Goal: Navigation & Orientation: Understand site structure

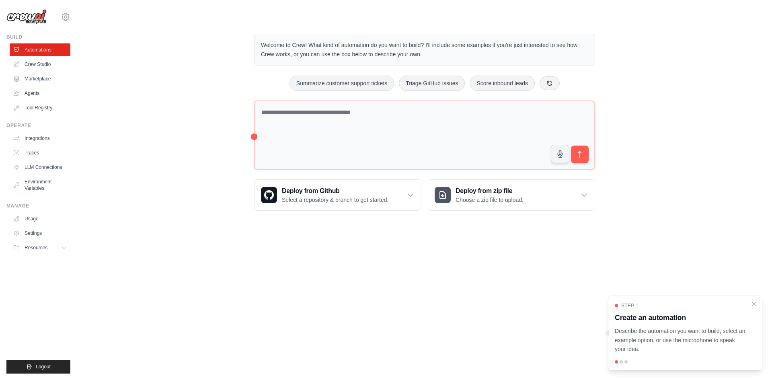
click at [190, 254] on body "[EMAIL_ADDRESS][DOMAIN_NAME] Settings Build Automations Crew Studio" at bounding box center [386, 190] width 772 height 380
click at [755, 303] on icon "Close walkthrough" at bounding box center [755, 304] width 4 height 4
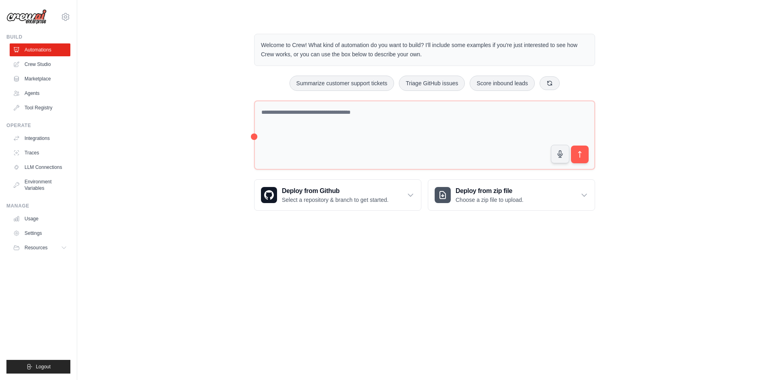
click at [196, 301] on body "[EMAIL_ADDRESS][DOMAIN_NAME] Settings Build Automations Crew Studio" at bounding box center [386, 190] width 772 height 380
click at [32, 168] on link "LLM Connections" at bounding box center [40, 167] width 61 height 13
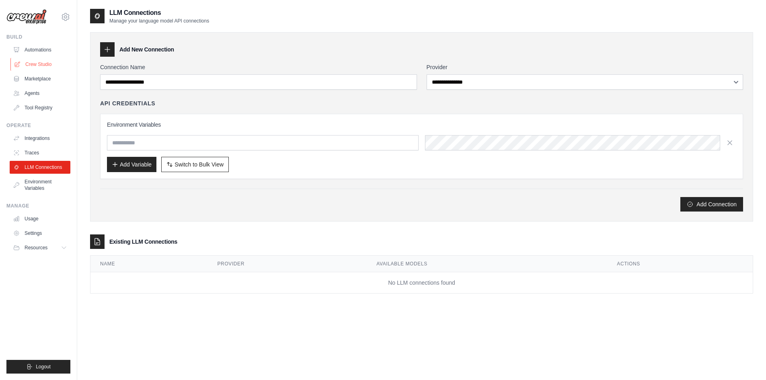
click at [41, 67] on link "Crew Studio" at bounding box center [40, 64] width 61 height 13
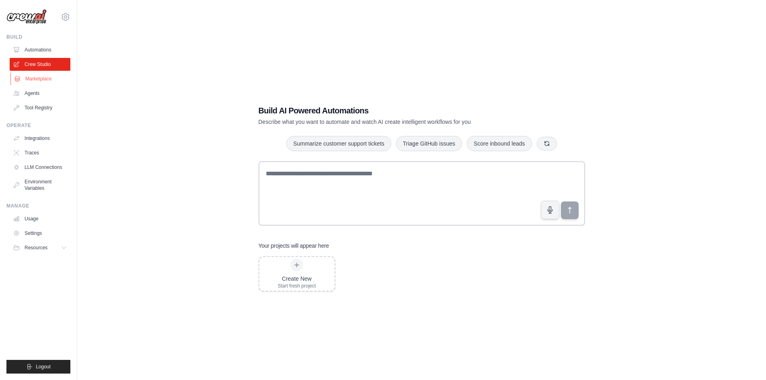
click at [39, 79] on link "Marketplace" at bounding box center [40, 78] width 61 height 13
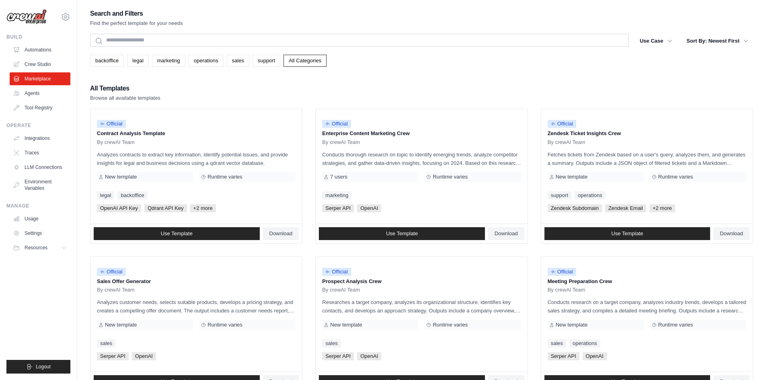
click at [25, 273] on ul "Build Automations Crew Studio Marketplace Agents" at bounding box center [38, 204] width 64 height 340
click at [31, 234] on link "Settings" at bounding box center [40, 233] width 61 height 13
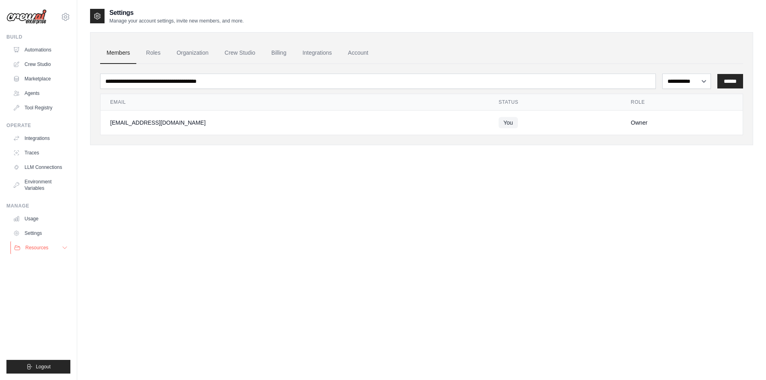
click at [39, 247] on span "Resources" at bounding box center [36, 248] width 23 height 6
click at [46, 262] on span "Documentation" at bounding box center [45, 261] width 33 height 6
click at [33, 300] on span "Video Tutorials" at bounding box center [45, 300] width 32 height 6
